Goal: Transaction & Acquisition: Obtain resource

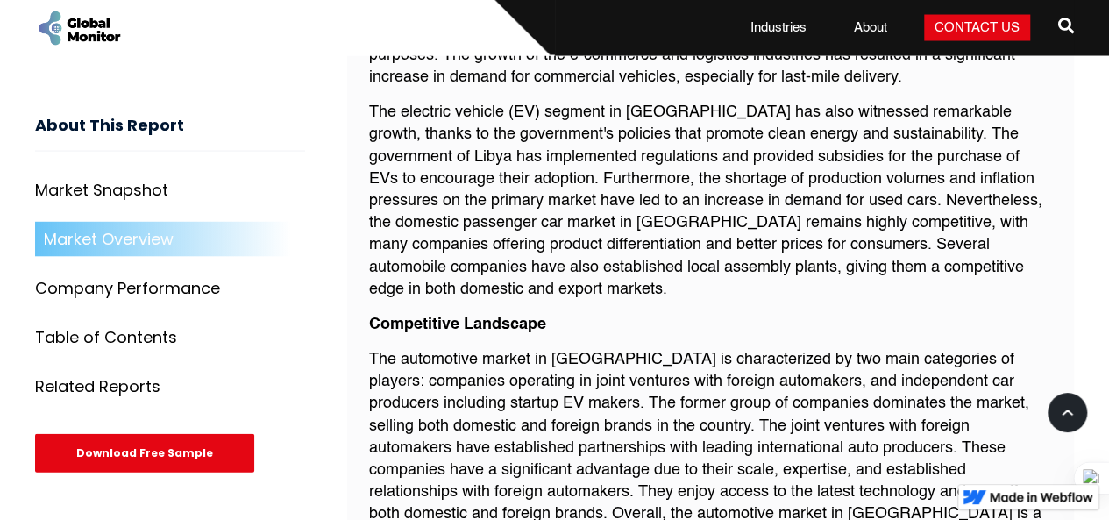
scroll to position [1719, 0]
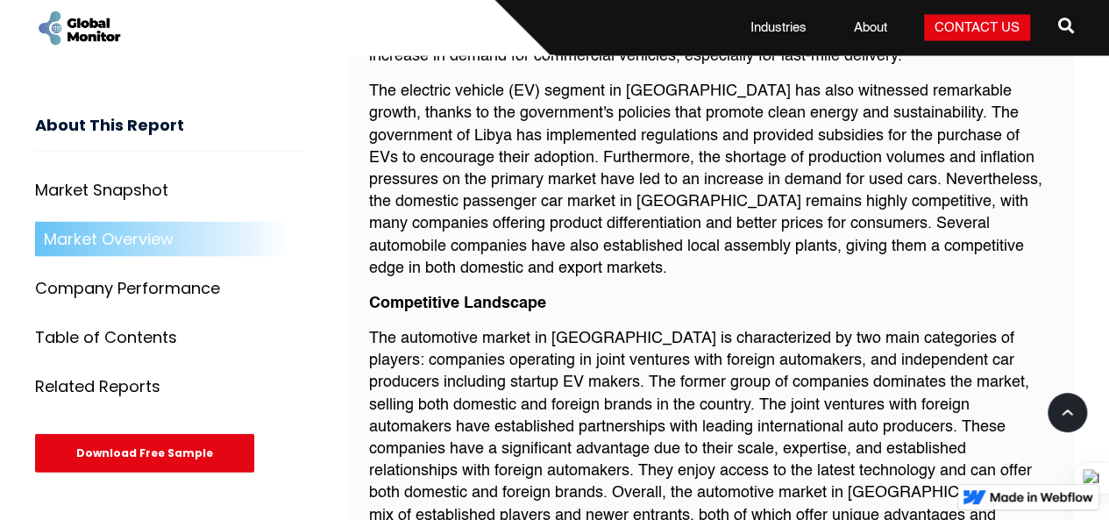
click at [128, 458] on div "Download Free Sample" at bounding box center [144, 453] width 219 height 39
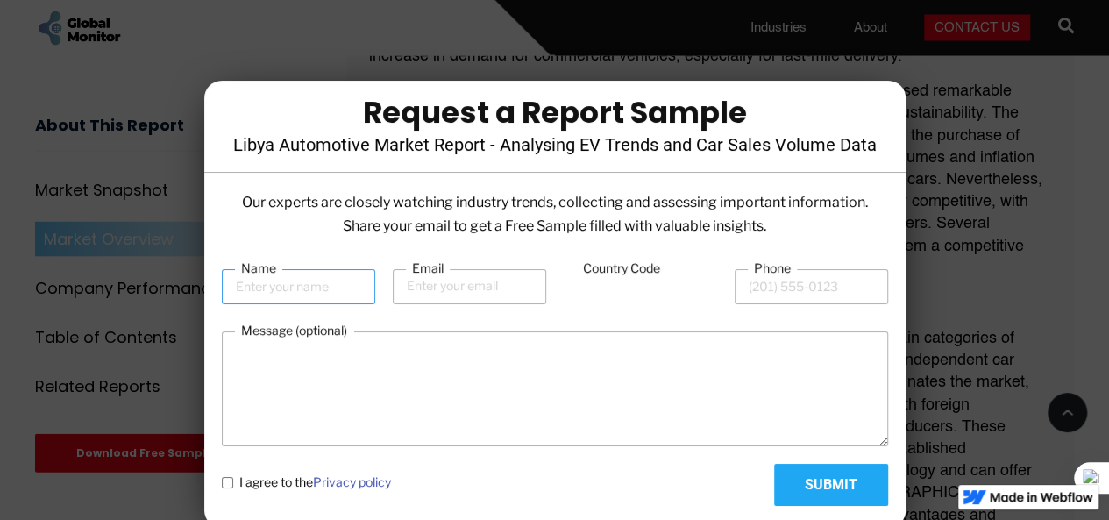
click at [296, 296] on input "Name" at bounding box center [298, 286] width 153 height 35
type input "[PERSON_NAME]"
type input "[EMAIL_ADDRESS][DOMAIN_NAME]"
type input "218"
type input "920065788"
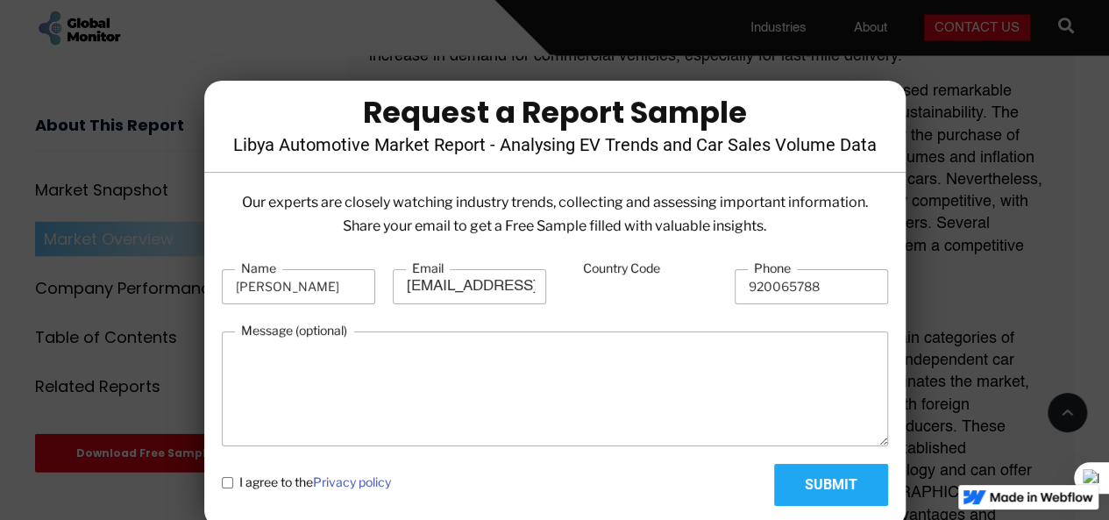
click at [640, 283] on input "218" at bounding box center [640, 287] width 153 height 33
click at [651, 280] on input "218" at bounding box center [640, 287] width 153 height 33
click at [227, 482] on policy "I agree to the Privacy policy" at bounding box center [227, 482] width 11 height 11
checkbox policy "true"
click at [825, 488] on input "Submit" at bounding box center [831, 485] width 114 height 42
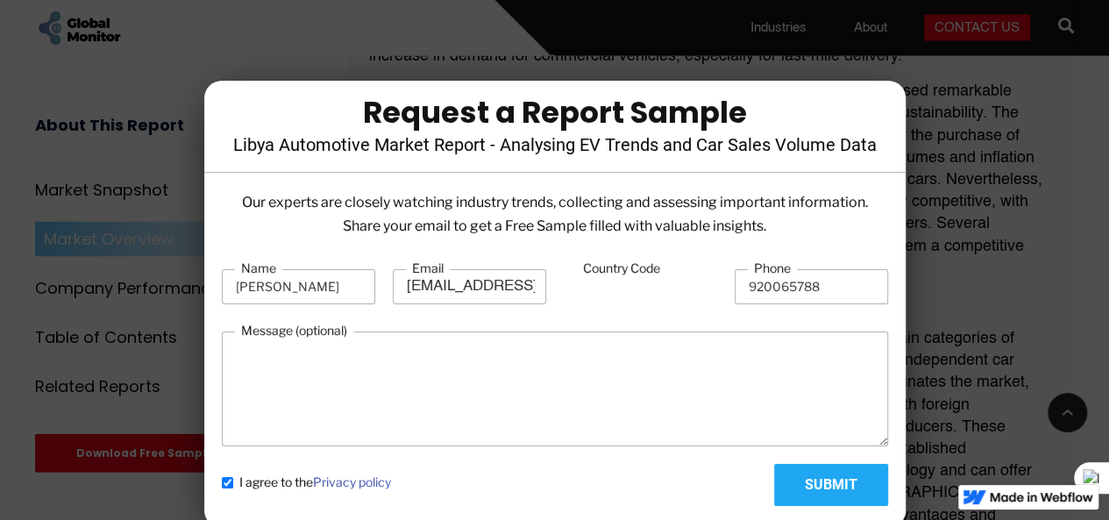
type input "Please wait..."
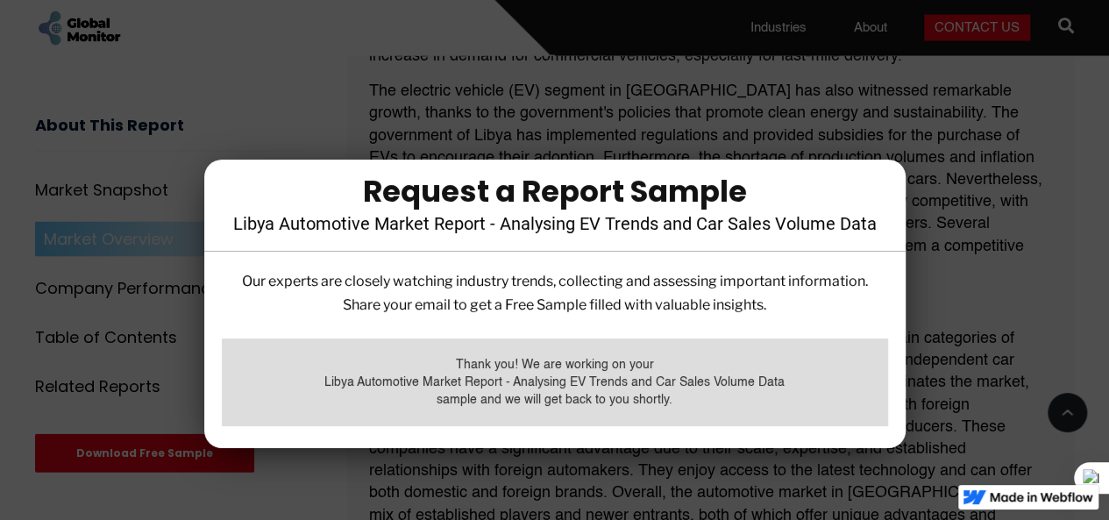
click at [1047, 99] on div at bounding box center [554, 260] width 1109 height 520
